Goal: Task Accomplishment & Management: Manage account settings

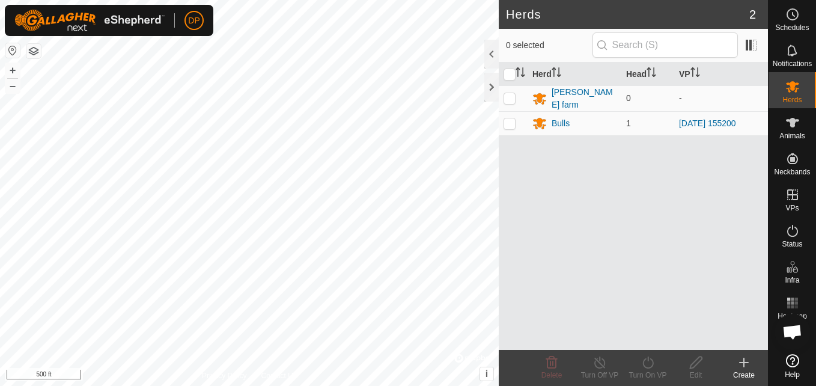
scroll to position [684, 0]
click at [47, 385] on html "DP Schedules Notifications Herds Animals Neckbands VPs Status Infra Heatmap Hel…" at bounding box center [408, 193] width 816 height 386
click at [215, 385] on html "DP Schedules Notifications Herds Animals Neckbands VPs Status Infra Heatmap Hel…" at bounding box center [408, 193] width 816 height 386
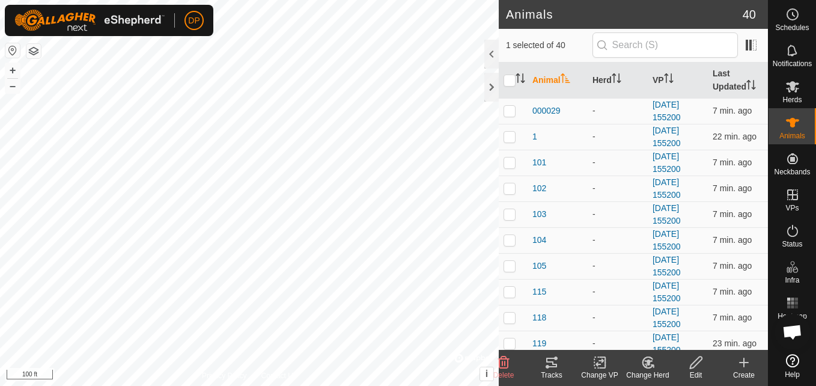
click at [547, 368] on icon at bounding box center [548, 367] width 4 height 4
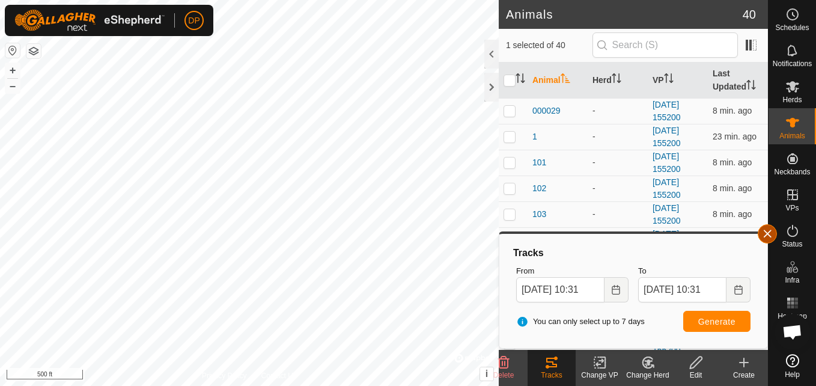
click at [766, 234] on button "button" at bounding box center [767, 233] width 19 height 19
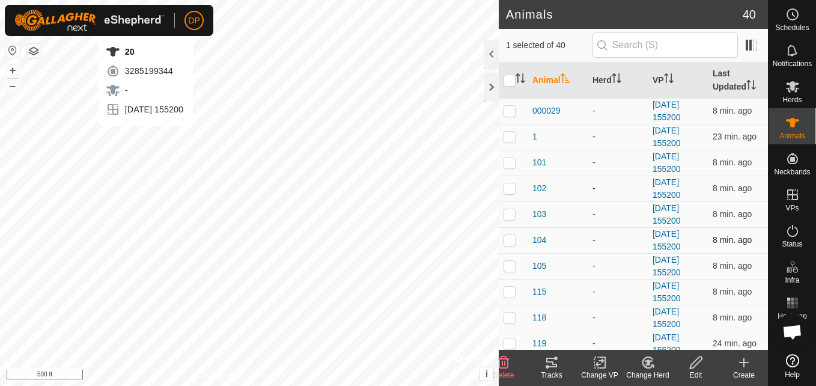
checkbox input "false"
